Goal: Task Accomplishment & Management: Use online tool/utility

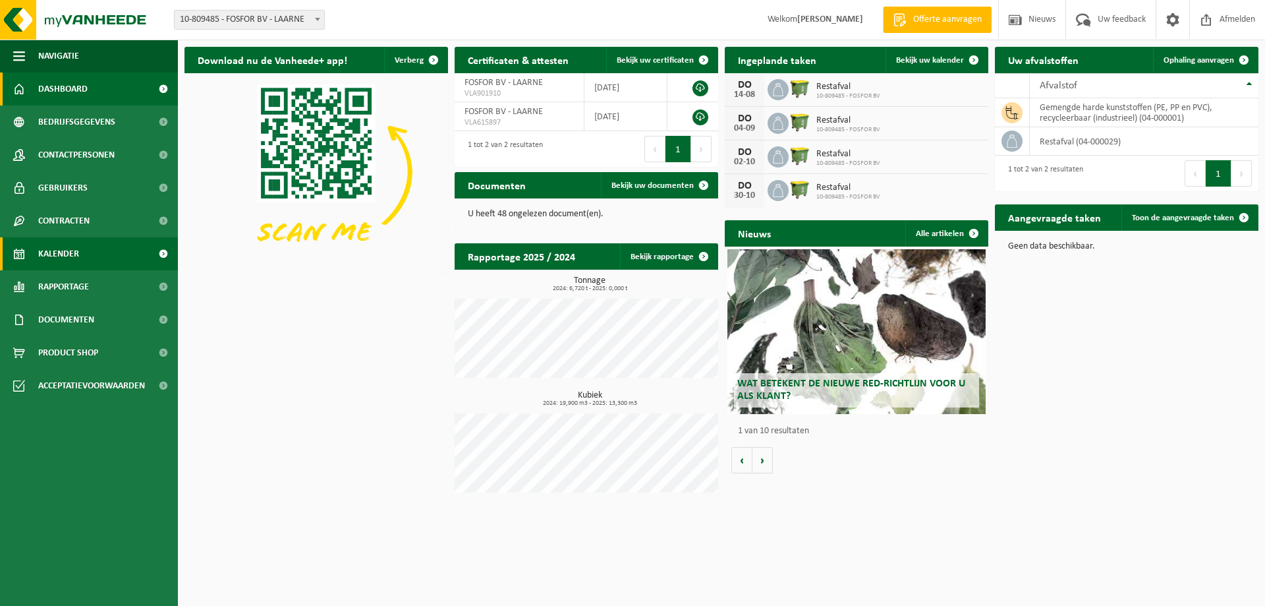
click at [72, 248] on span "Kalender" at bounding box center [58, 253] width 41 height 33
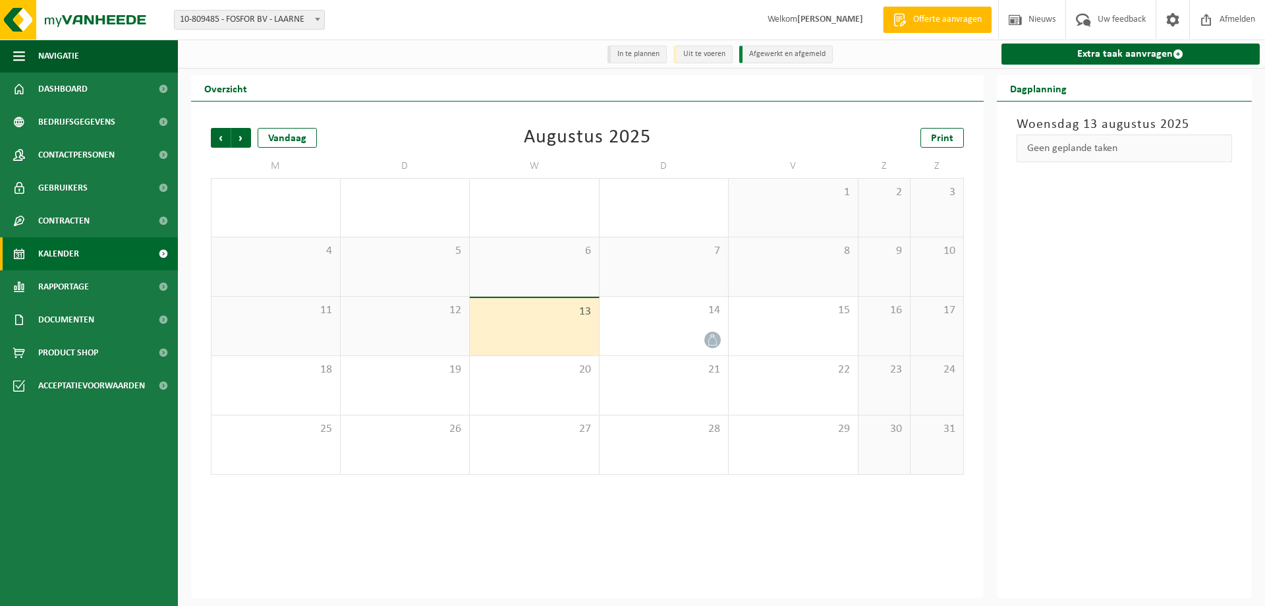
click at [405, 524] on div "Vorige Volgende Vandaag [DATE] Print M D W D V Z Z 28 29 30 31 1 2 3 4 5 6 7 8 …" at bounding box center [587, 349] width 793 height 496
click at [272, 302] on div "11" at bounding box center [276, 326] width 129 height 59
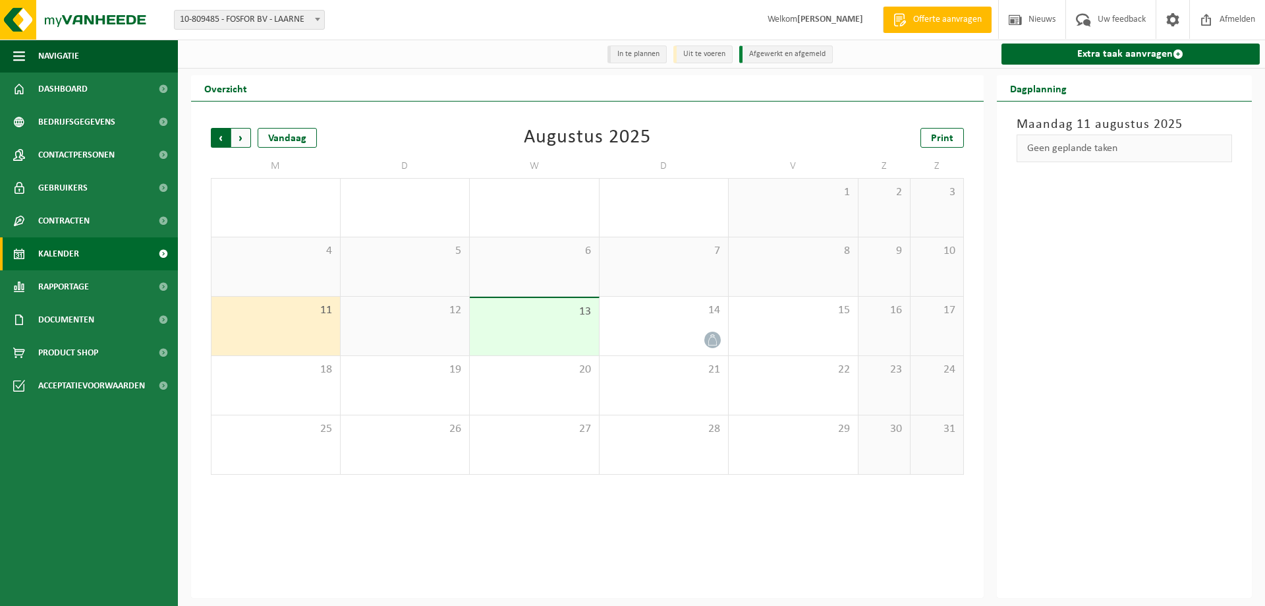
click at [245, 136] on span "Volgende" at bounding box center [241, 138] width 20 height 20
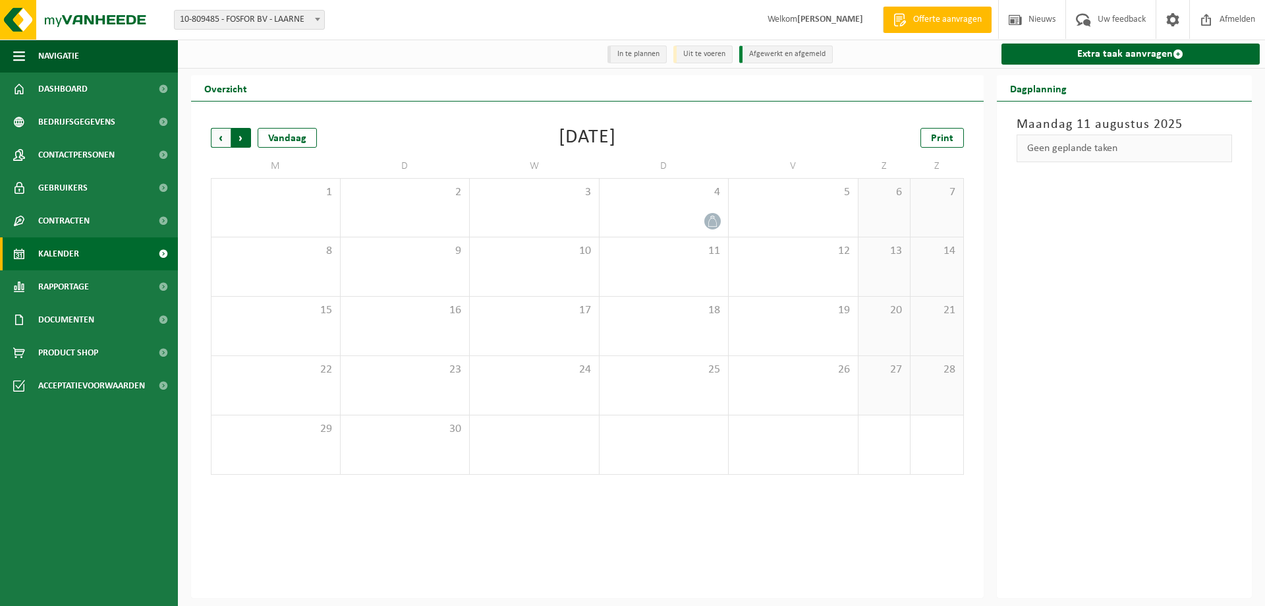
click at [221, 131] on span "Vorige" at bounding box center [221, 138] width 20 height 20
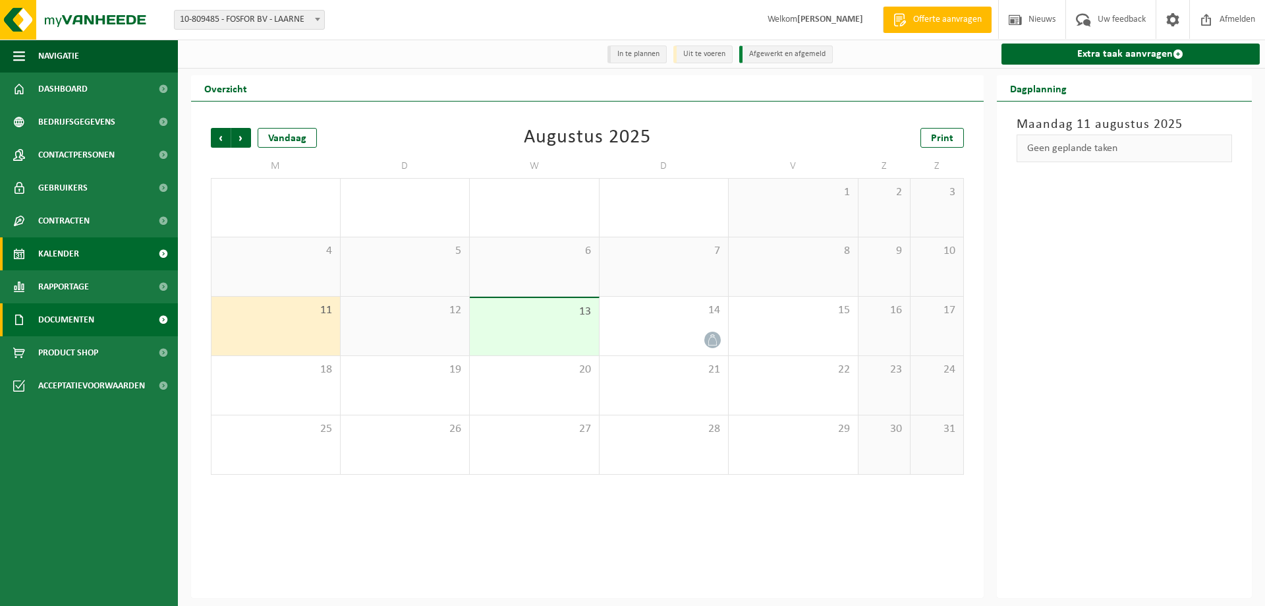
click at [71, 322] on span "Documenten" at bounding box center [66, 319] width 56 height 33
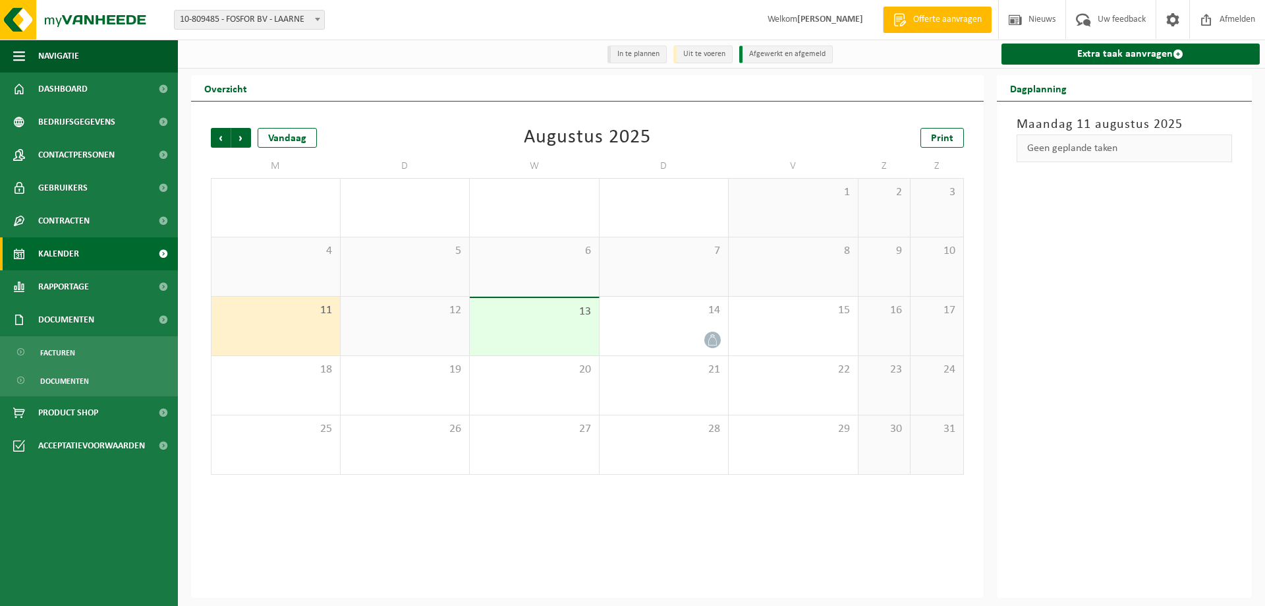
click at [62, 243] on span "Kalender" at bounding box center [58, 253] width 41 height 33
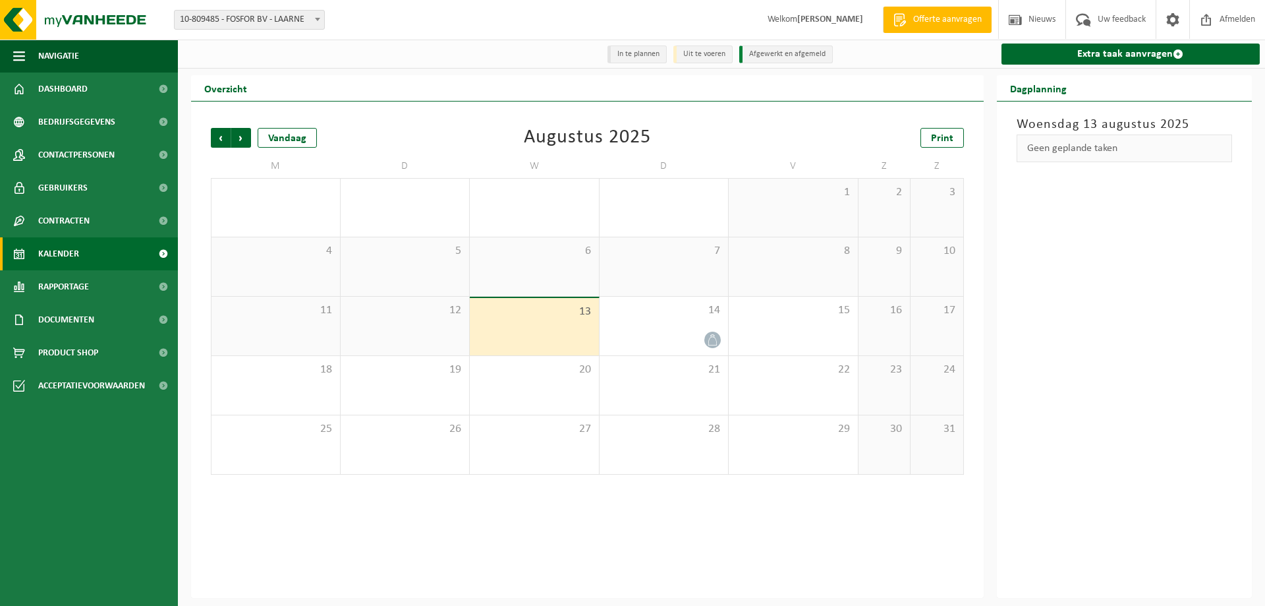
click at [1184, 144] on div "Geen geplande taken" at bounding box center [1125, 148] width 216 height 28
click at [208, 128] on div "Vorige Volgende Vandaag [DATE] Print M D W D V Z Z 28 29 30 31 1 2 3 4 5 6 7 8 …" at bounding box center [587, 301] width 766 height 373
click at [221, 139] on span "Vorige" at bounding box center [221, 138] width 20 height 20
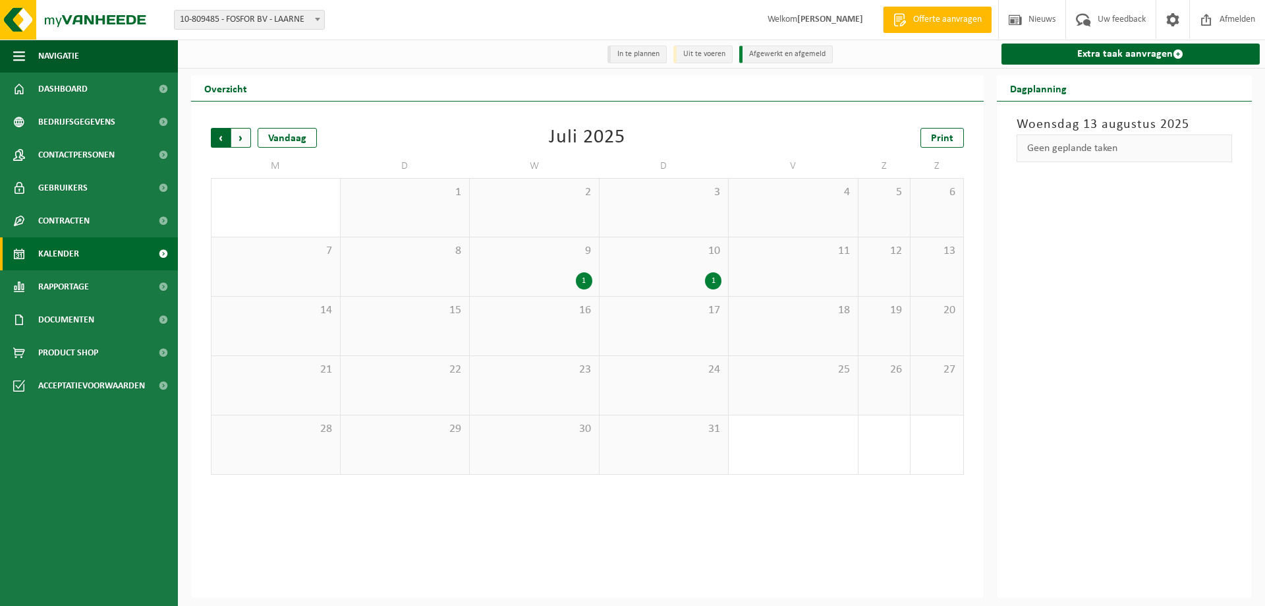
click at [239, 142] on span "Volgende" at bounding box center [241, 138] width 20 height 20
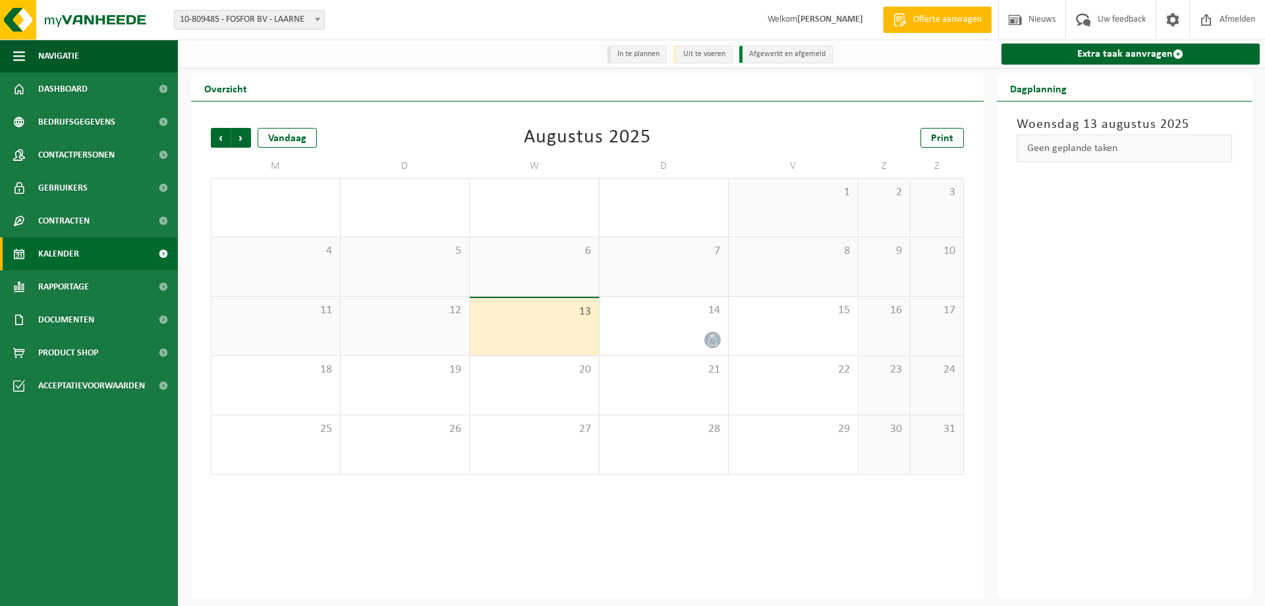
click at [432, 335] on div "12" at bounding box center [405, 326] width 129 height 59
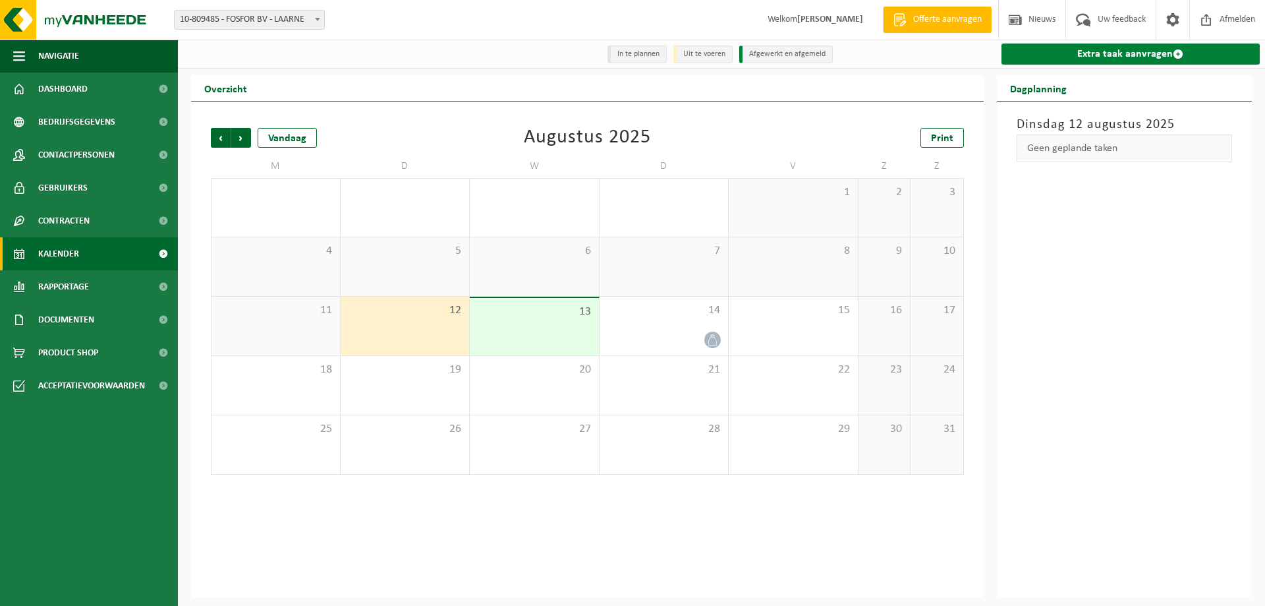
click at [1139, 52] on link "Extra taak aanvragen" at bounding box center [1131, 53] width 259 height 21
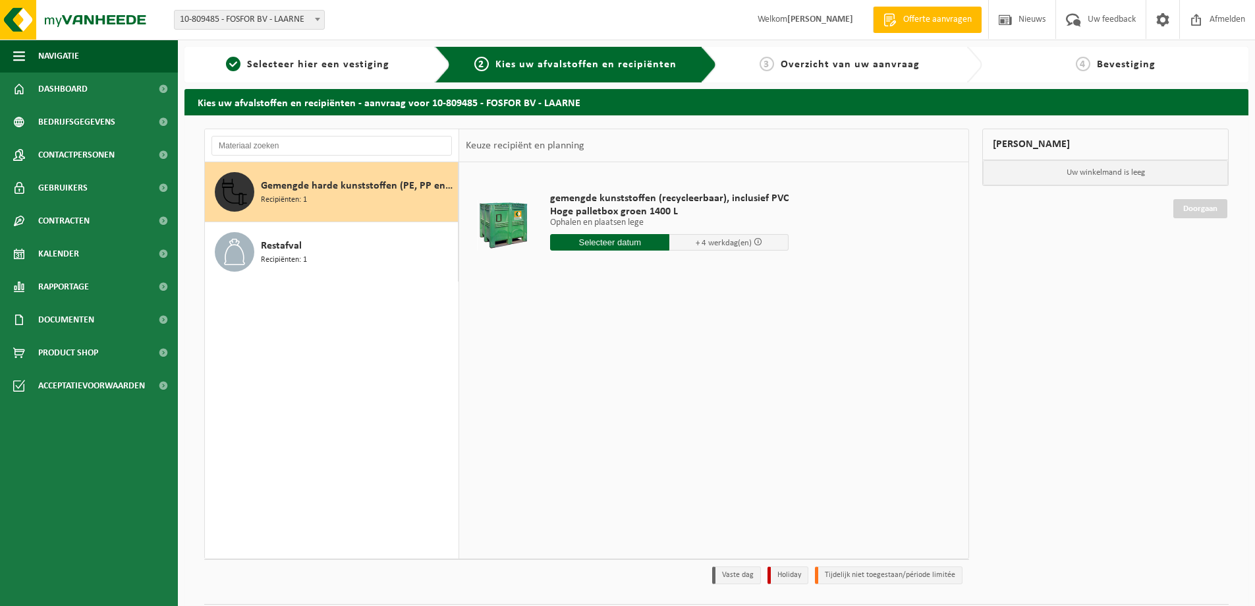
click at [616, 243] on input "text" at bounding box center [609, 242] width 119 height 16
click at [552, 381] on div "18" at bounding box center [562, 380] width 23 height 21
type input "Van 2025-08-18"
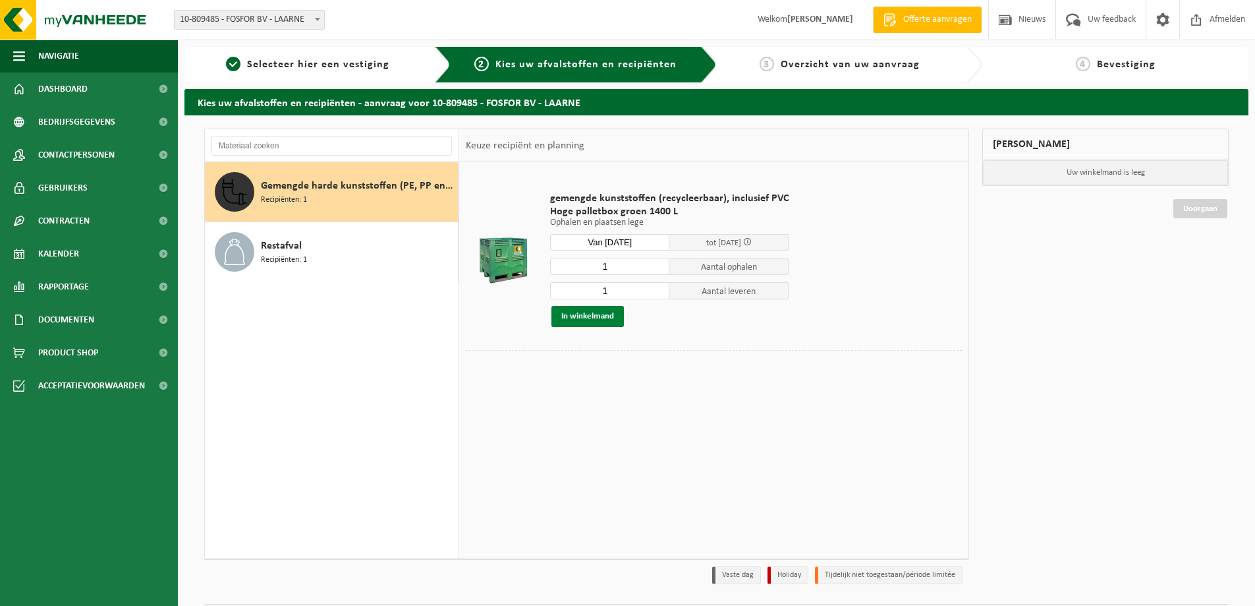
click at [605, 316] on button "In winkelmand" at bounding box center [588, 316] width 72 height 21
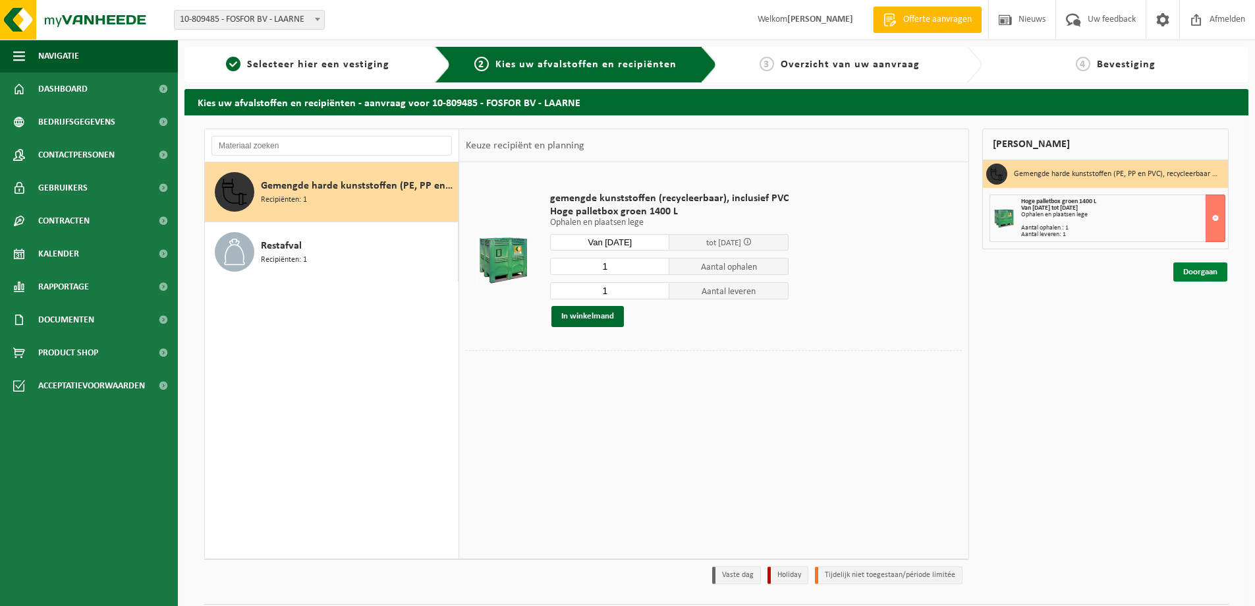
click at [1187, 266] on link "Doorgaan" at bounding box center [1201, 271] width 54 height 19
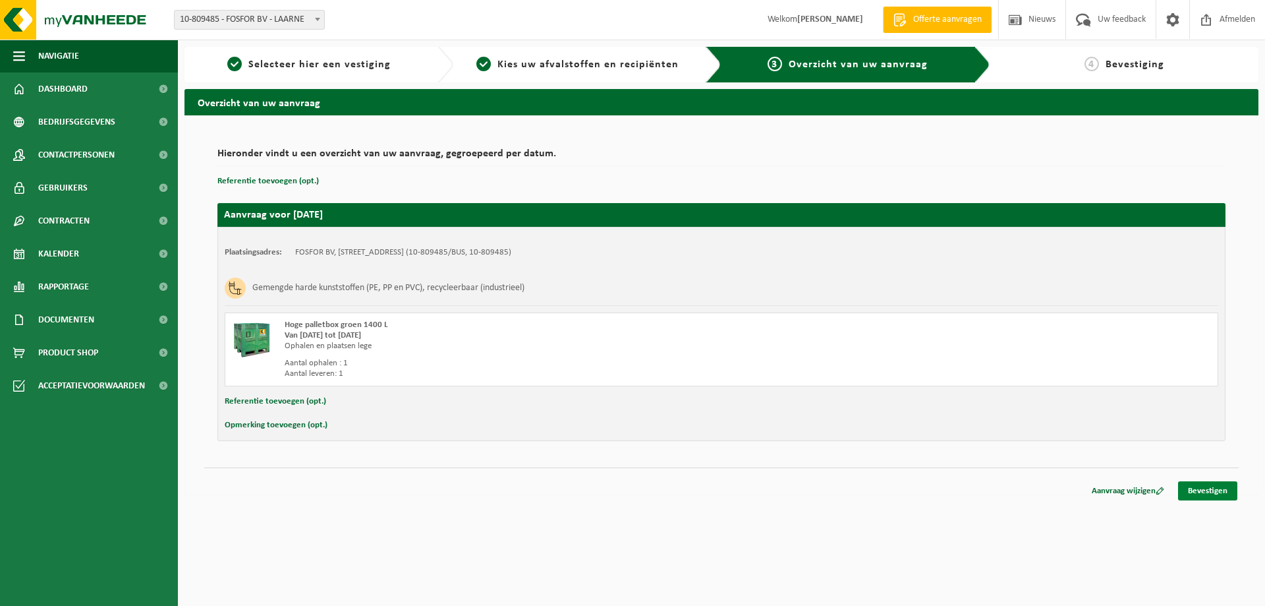
click at [1216, 497] on link "Bevestigen" at bounding box center [1207, 490] width 59 height 19
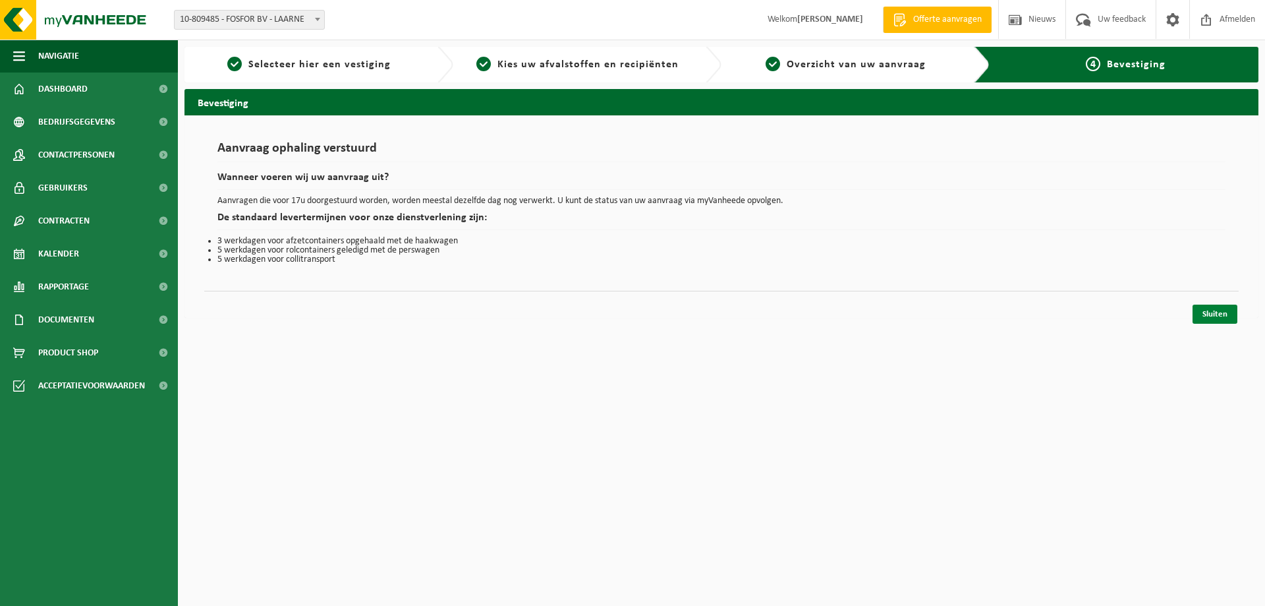
click at [1222, 312] on link "Sluiten" at bounding box center [1215, 313] width 45 height 19
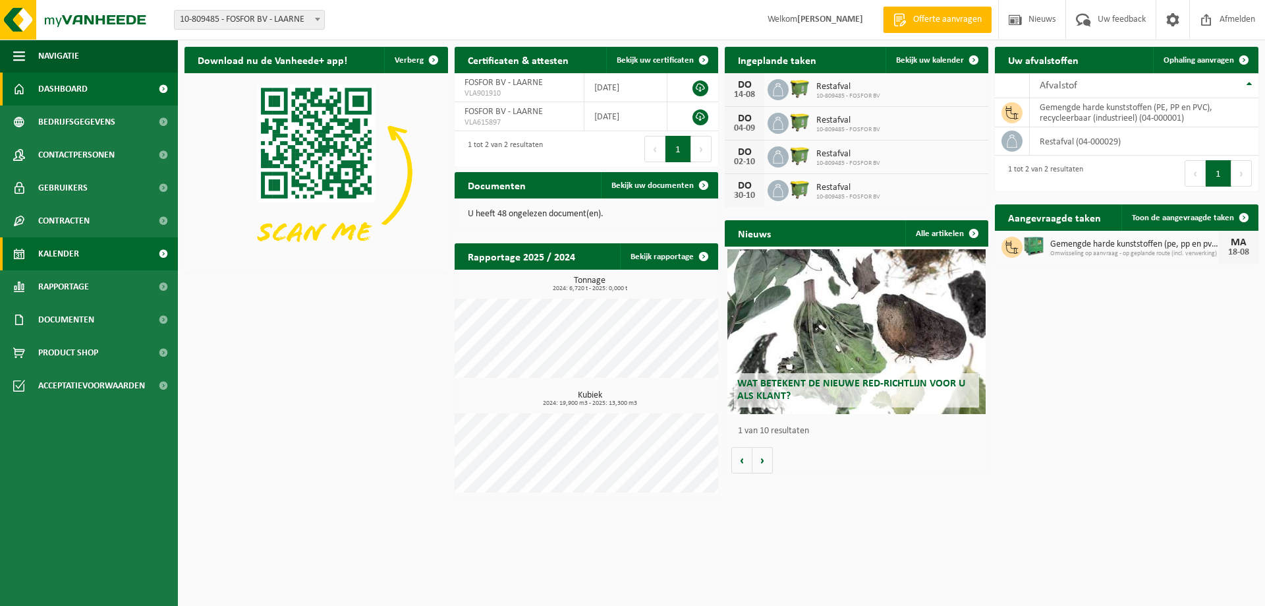
click at [92, 256] on link "Kalender" at bounding box center [89, 253] width 178 height 33
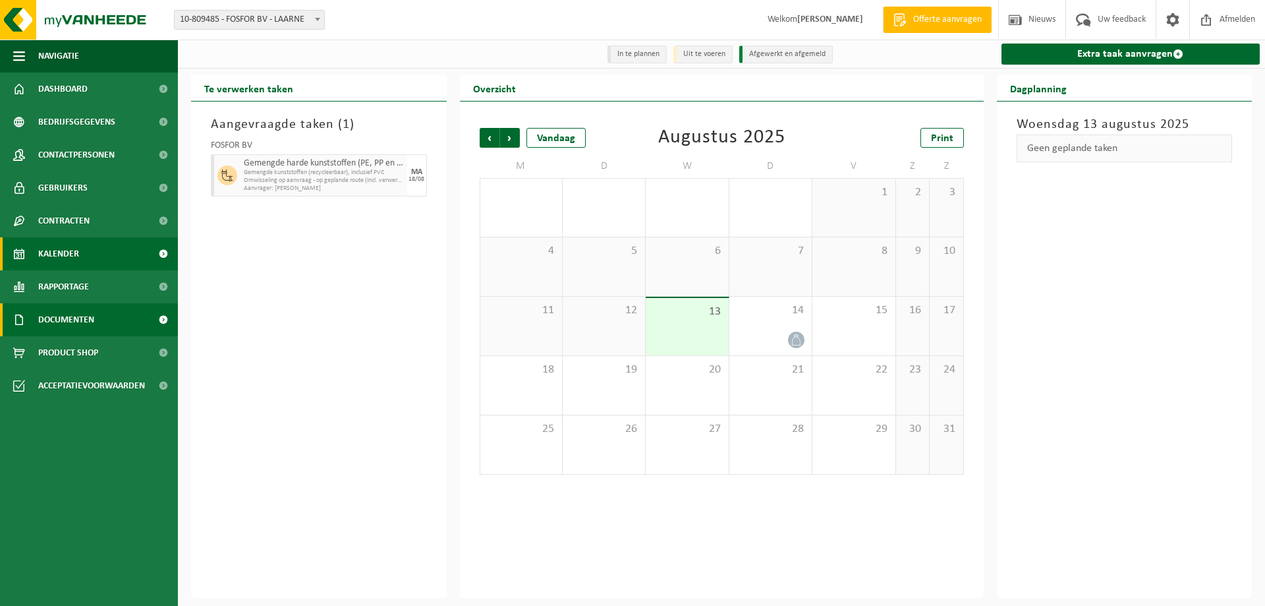
click at [83, 316] on span "Documenten" at bounding box center [66, 319] width 56 height 33
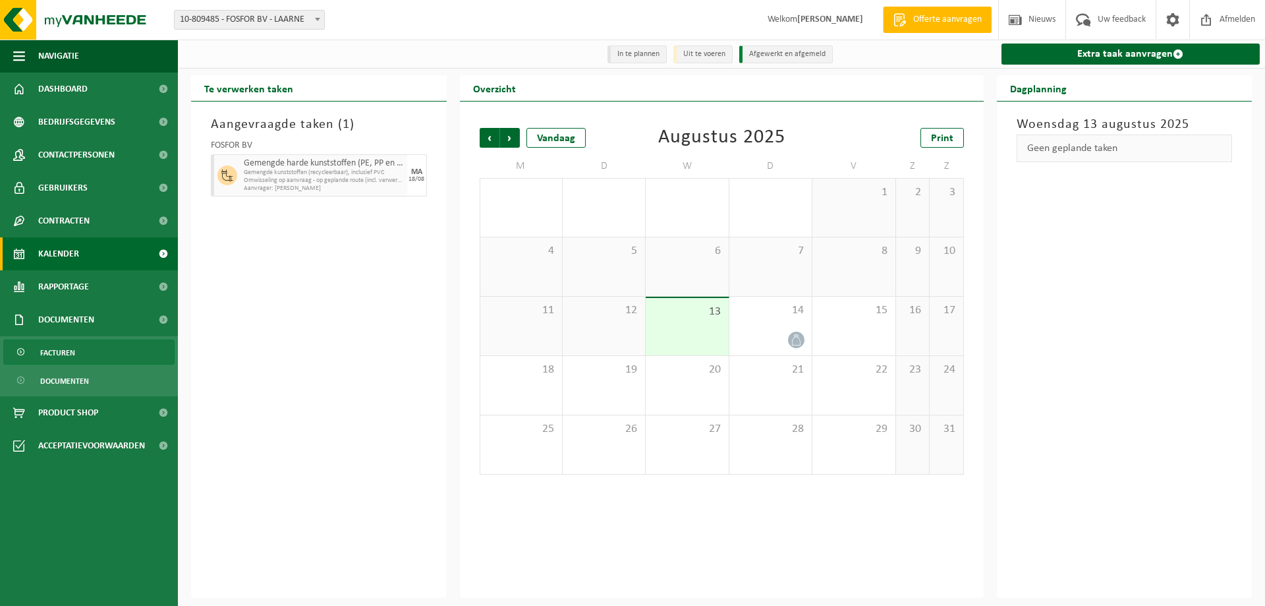
click at [82, 353] on link "Facturen" at bounding box center [88, 351] width 171 height 25
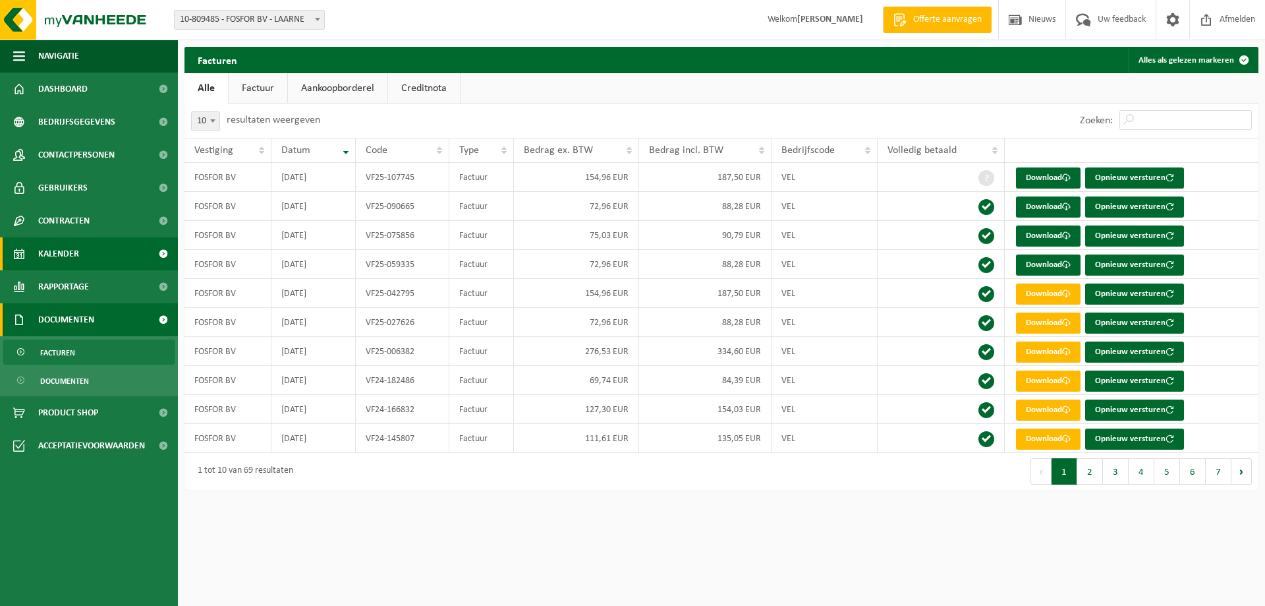
click at [74, 264] on span "Kalender" at bounding box center [58, 253] width 41 height 33
